Goal: Transaction & Acquisition: Purchase product/service

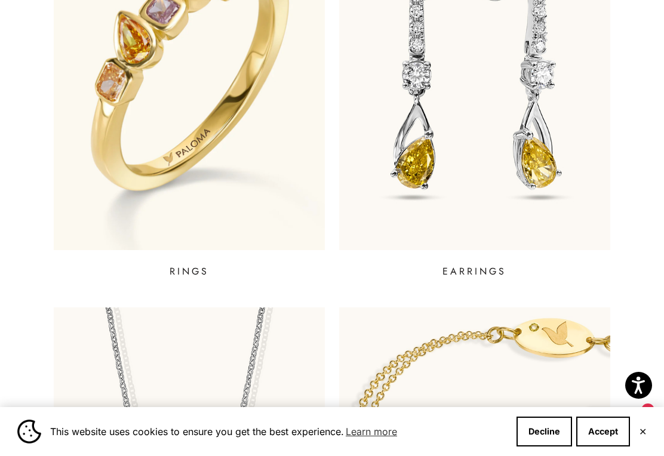
scroll to position [544, 0]
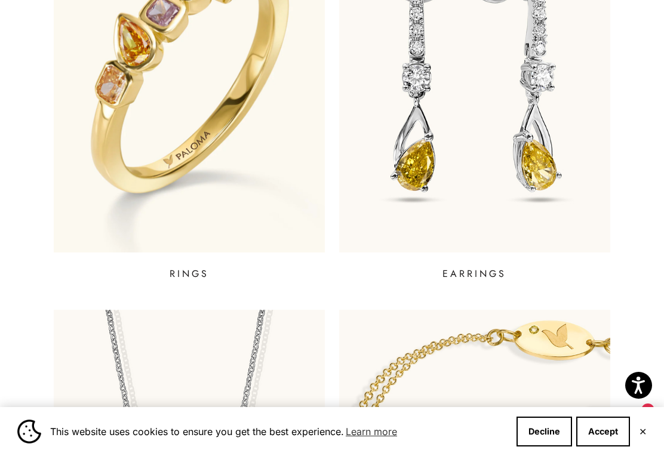
click at [193, 277] on p "RINGS" at bounding box center [188, 274] width 39 height 14
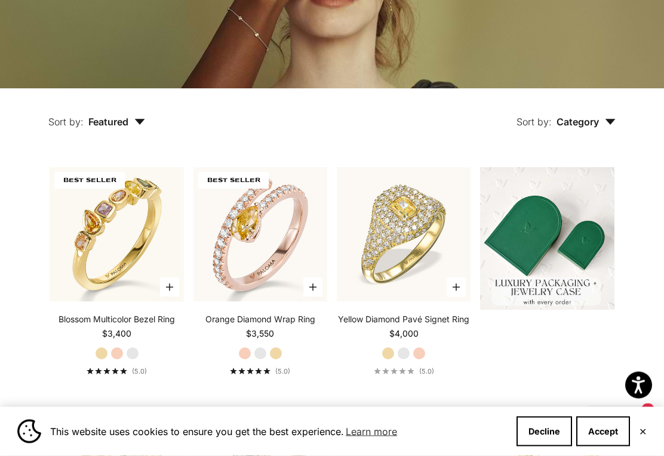
scroll to position [204, 0]
click at [612, 446] on button "Accept" at bounding box center [603, 432] width 54 height 30
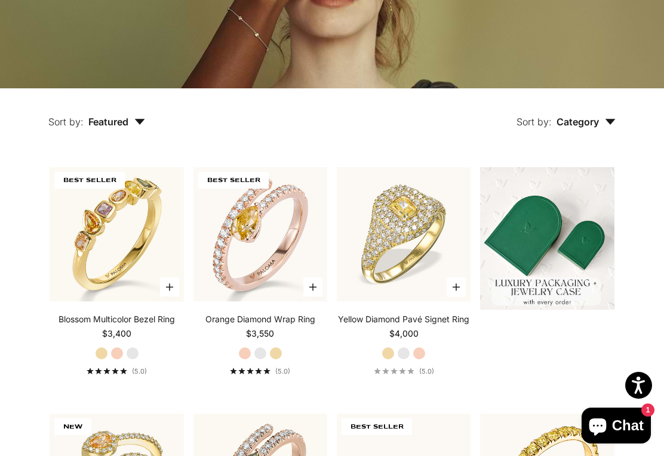
click at [298, 323] on link "Orange Diamond Wrap Ring" at bounding box center [260, 319] width 110 height 12
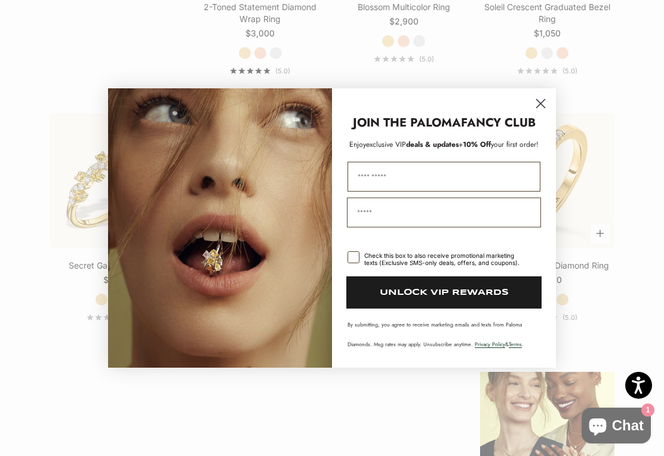
scroll to position [1064, 0]
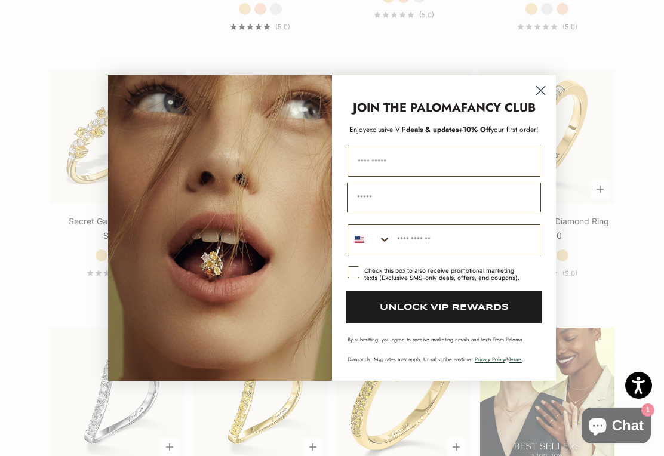
click at [549, 93] on circle "Close dialog" at bounding box center [540, 91] width 20 height 20
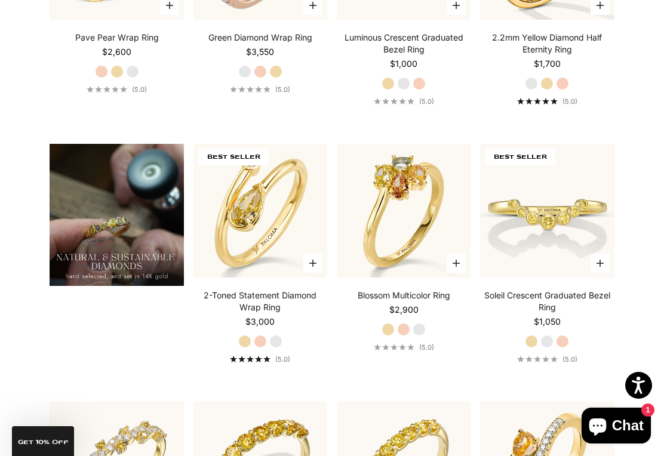
scroll to position [0, 0]
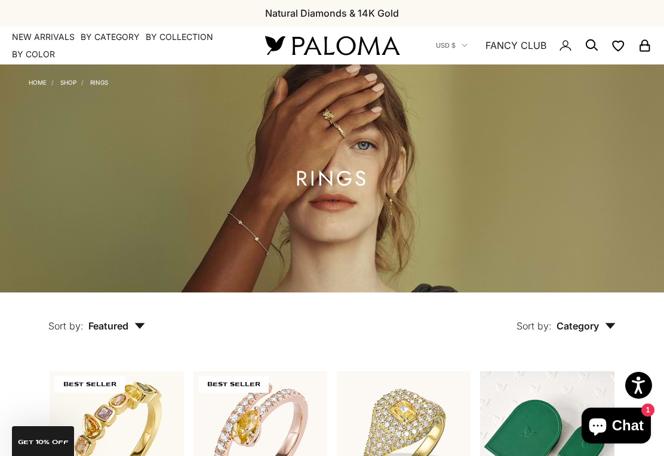
click at [47, 34] on link "NEW ARRIVALS" at bounding box center [43, 37] width 63 height 12
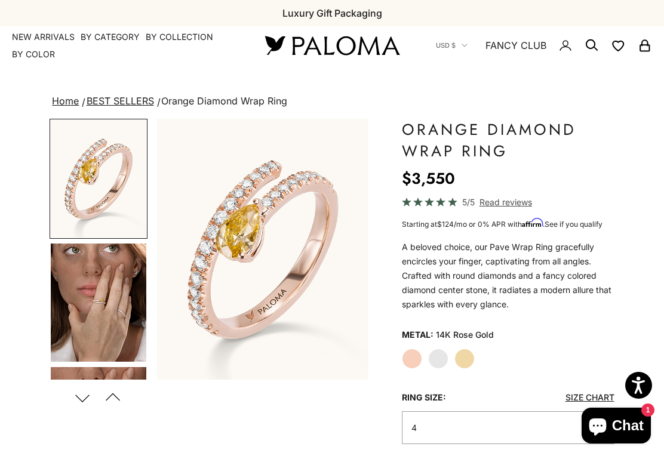
click at [131, 318] on img "Go to item 4" at bounding box center [98, 302] width 95 height 118
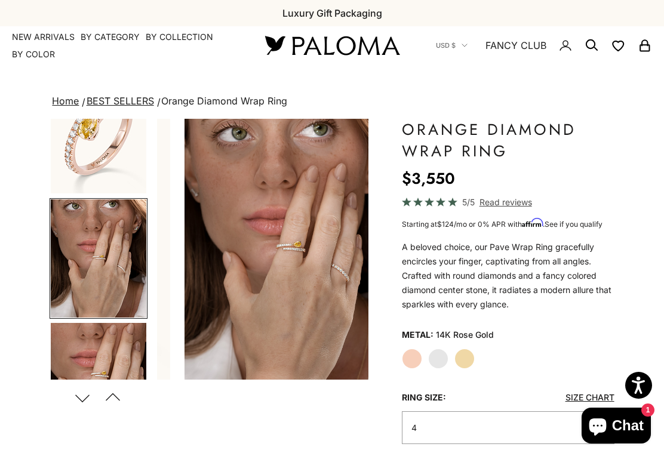
scroll to position [52, 0]
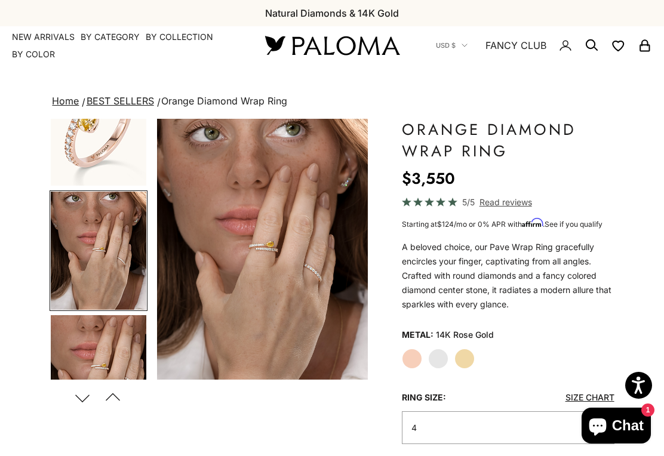
click at [122, 350] on img "Go to item 5" at bounding box center [98, 374] width 95 height 118
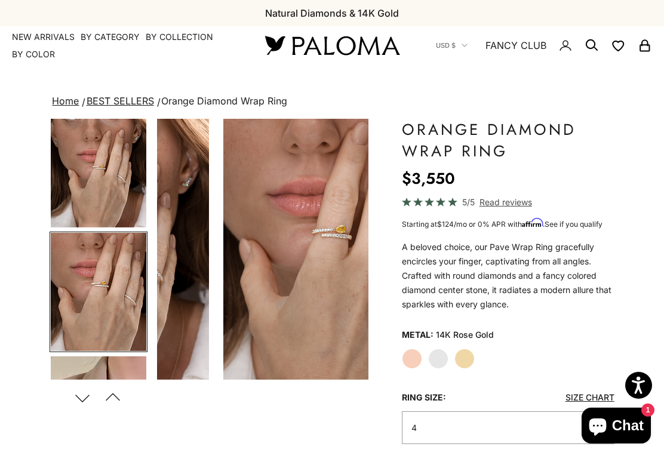
scroll to position [175, 0]
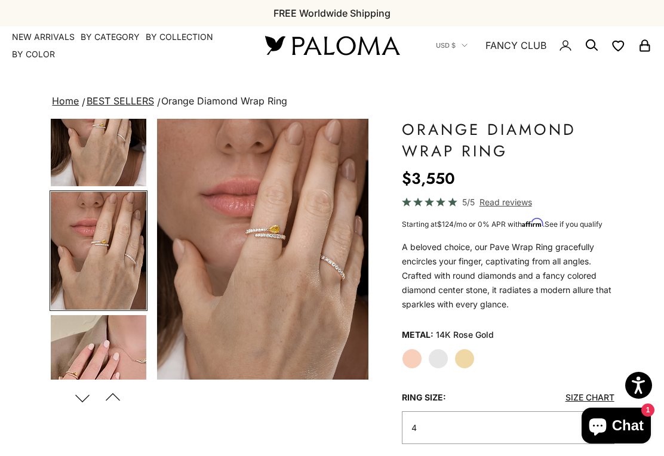
click at [125, 349] on img "Go to item 6" at bounding box center [98, 374] width 95 height 118
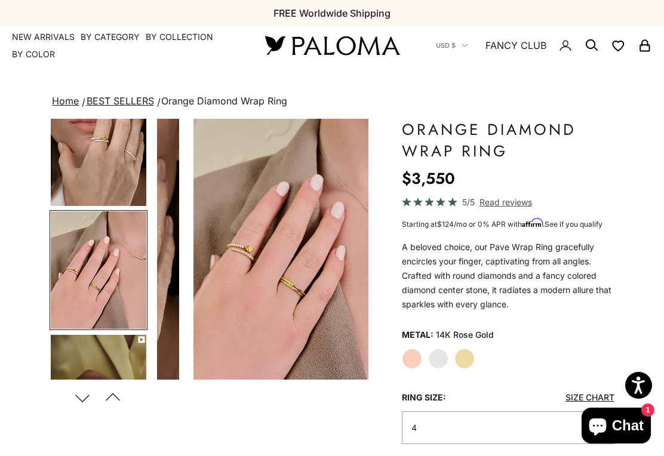
scroll to position [0, 676]
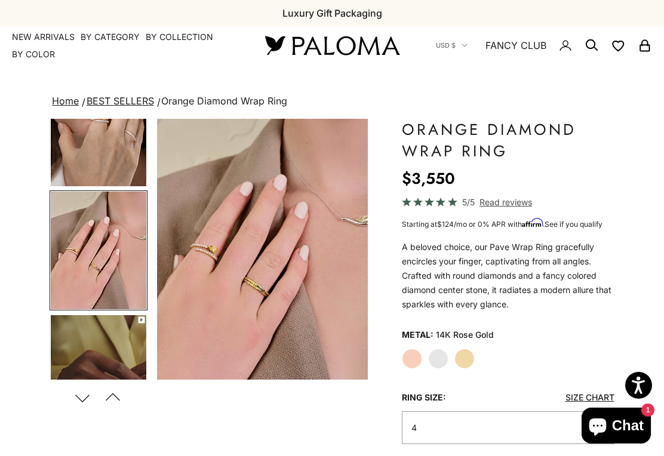
click at [128, 344] on img "Go to item 7" at bounding box center [98, 374] width 95 height 118
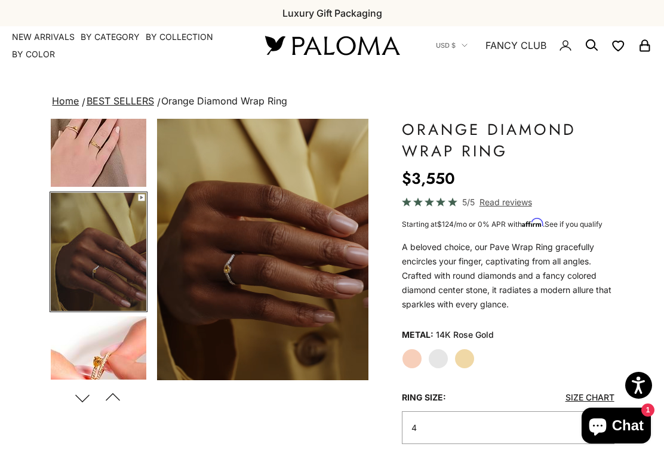
scroll to position [422, 0]
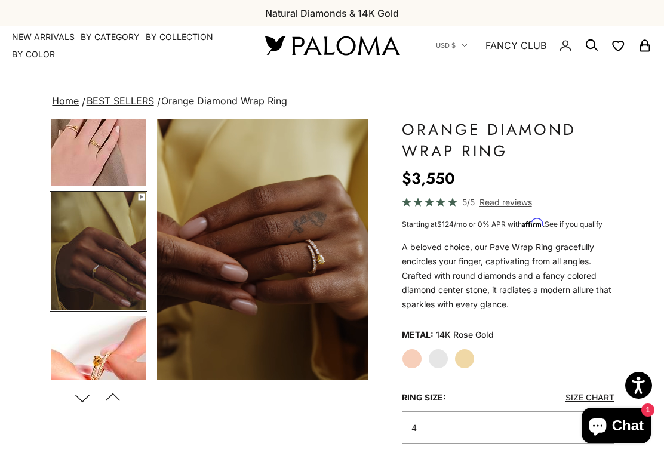
click at [138, 353] on img "Go to item 8" at bounding box center [98, 375] width 95 height 118
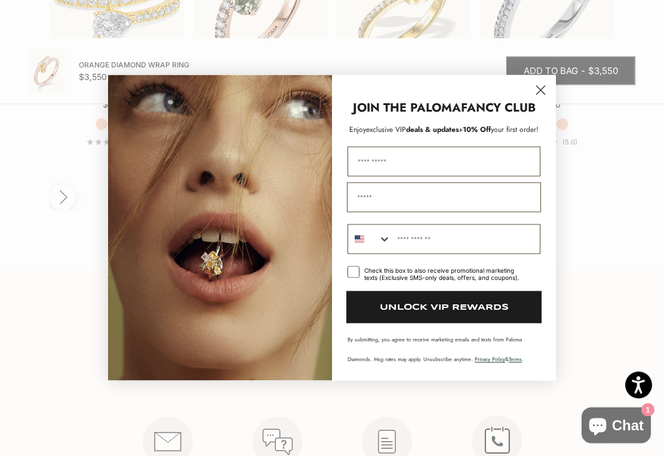
scroll to position [1811, 0]
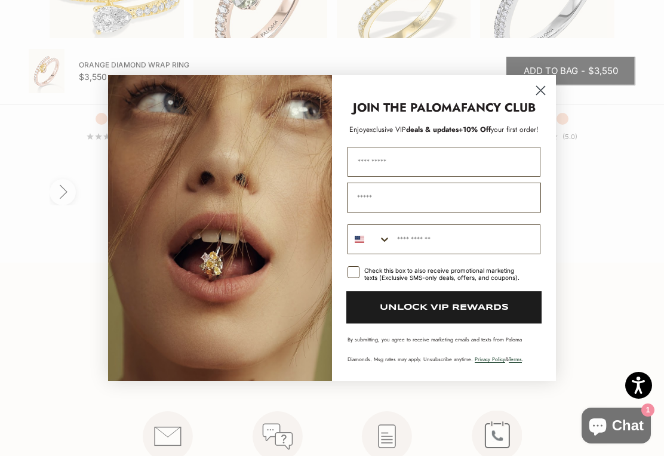
click at [546, 94] on circle "Close dialog" at bounding box center [540, 91] width 20 height 20
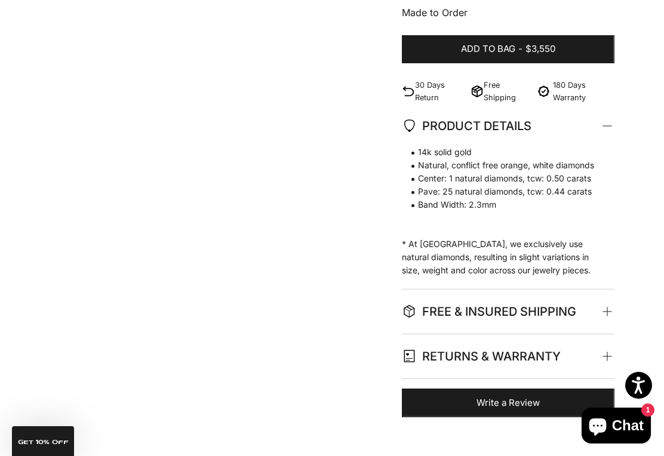
scroll to position [0, 0]
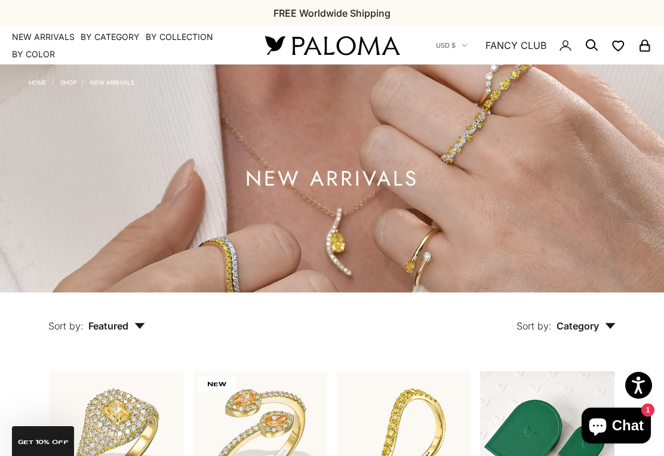
click at [38, 81] on link "Home" at bounding box center [38, 82] width 18 height 7
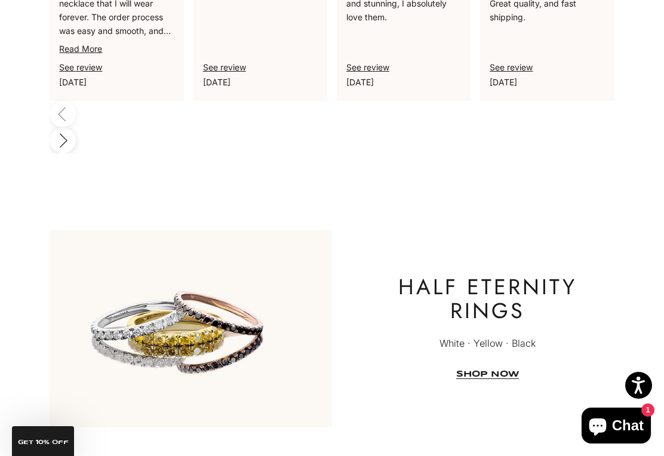
scroll to position [3437, 0]
